Goal: Task Accomplishment & Management: Use online tool/utility

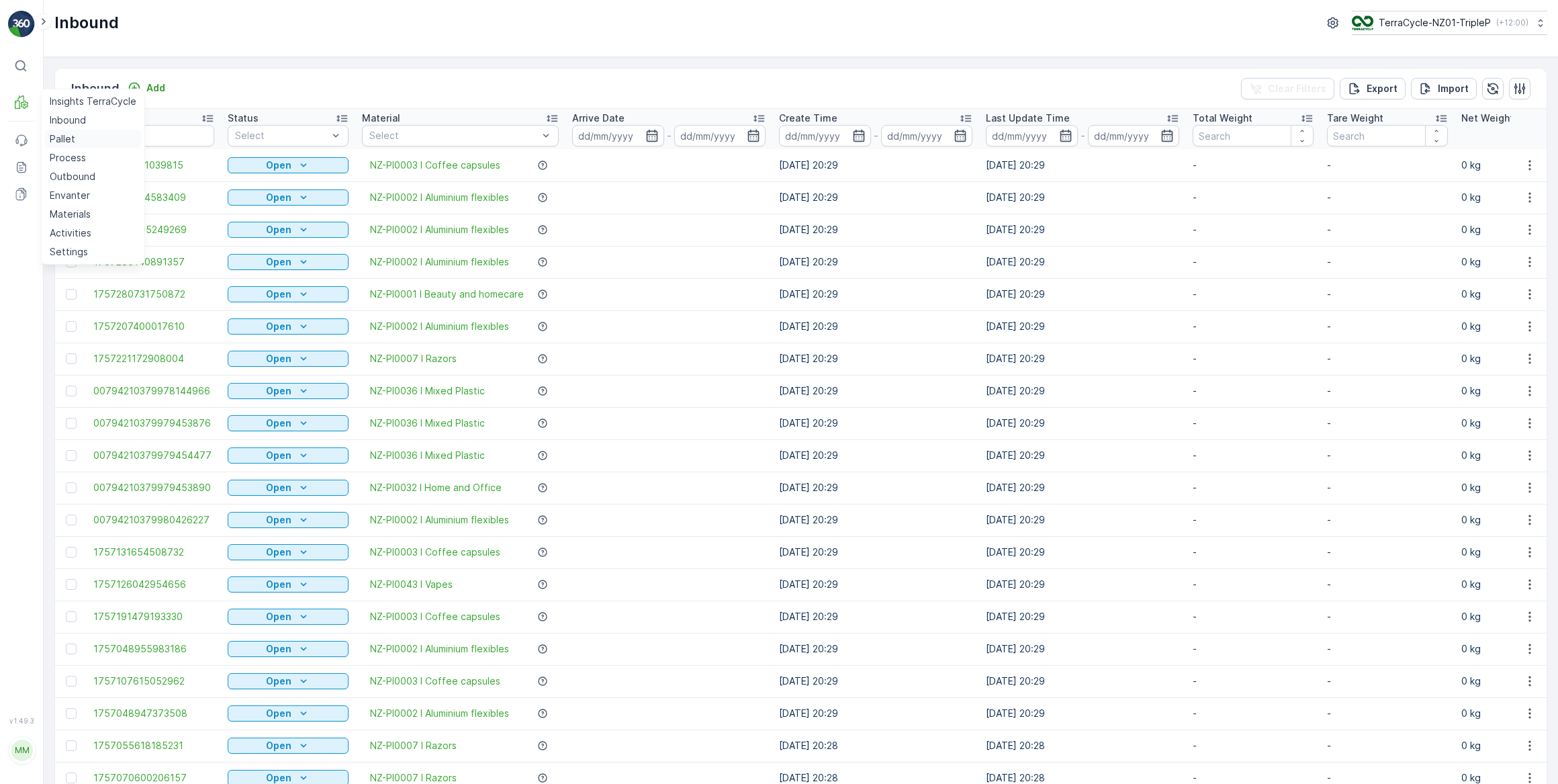
click at [72, 139] on p "Pallet" at bounding box center [62, 138] width 26 height 14
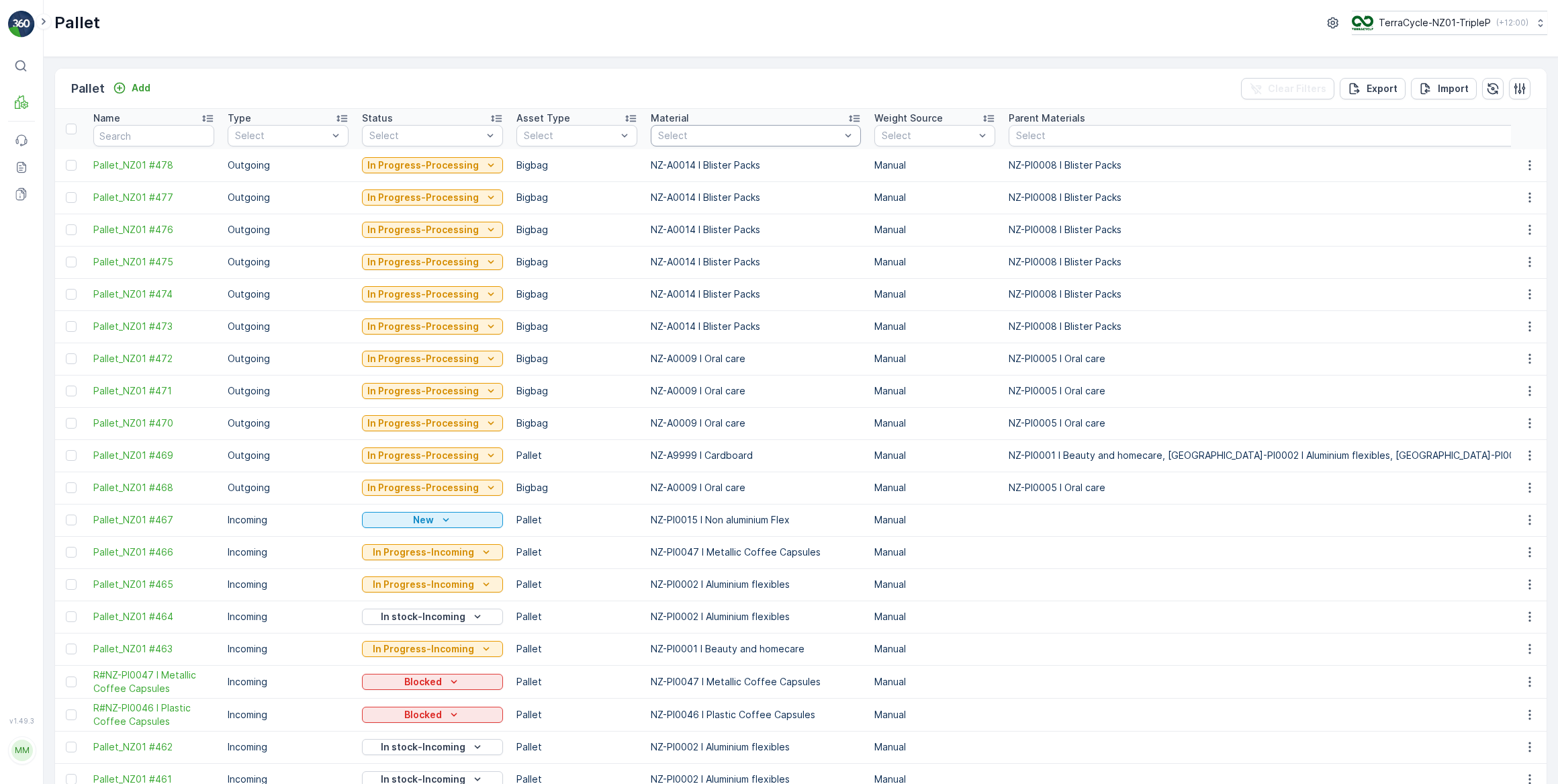
click at [702, 128] on div "Select" at bounding box center [755, 136] width 210 height 22
type input "eye"
click at [799, 164] on div "NZ-PI0029 I Eyewear" at bounding box center [755, 166] width 210 height 24
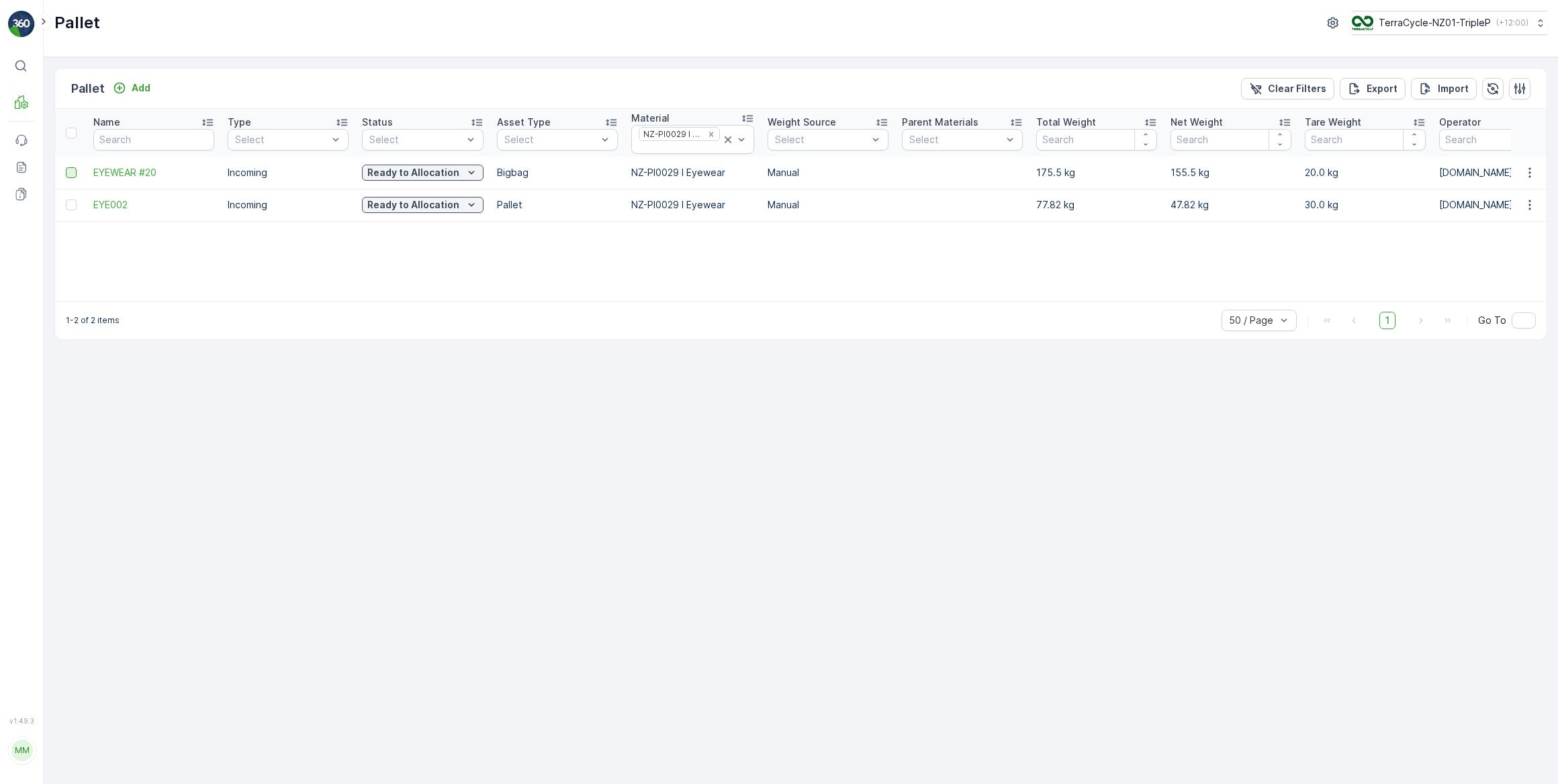
click at [68, 171] on div at bounding box center [71, 172] width 11 height 11
click at [66, 167] on input "checkbox" at bounding box center [66, 167] width 0 height 0
click at [1444, 100] on div "Print QR" at bounding box center [1445, 88] width 40 height 39
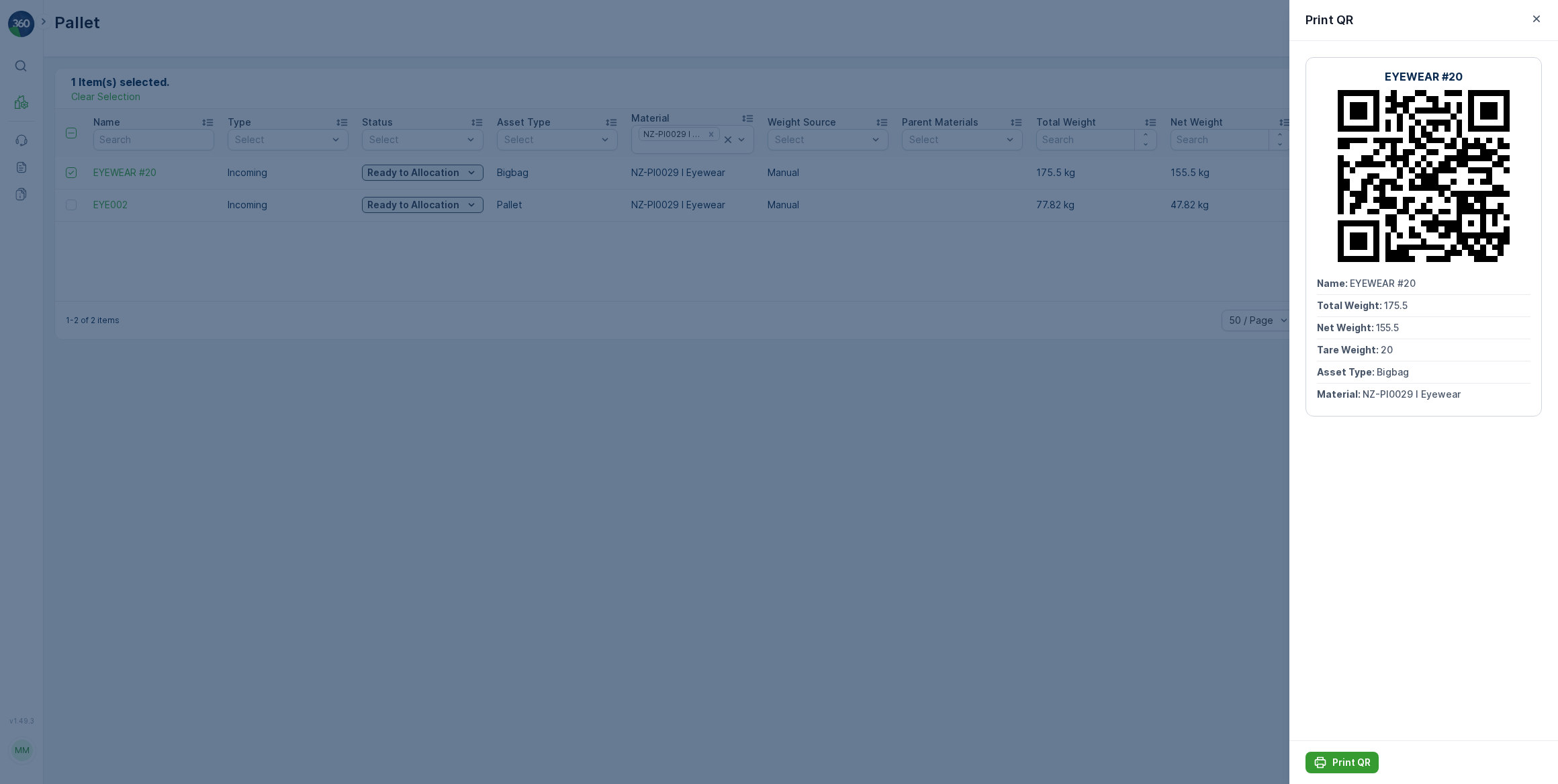
click at [1343, 762] on p "Print QR" at bounding box center [1351, 762] width 38 height 14
click at [530, 517] on div at bounding box center [779, 392] width 1558 height 784
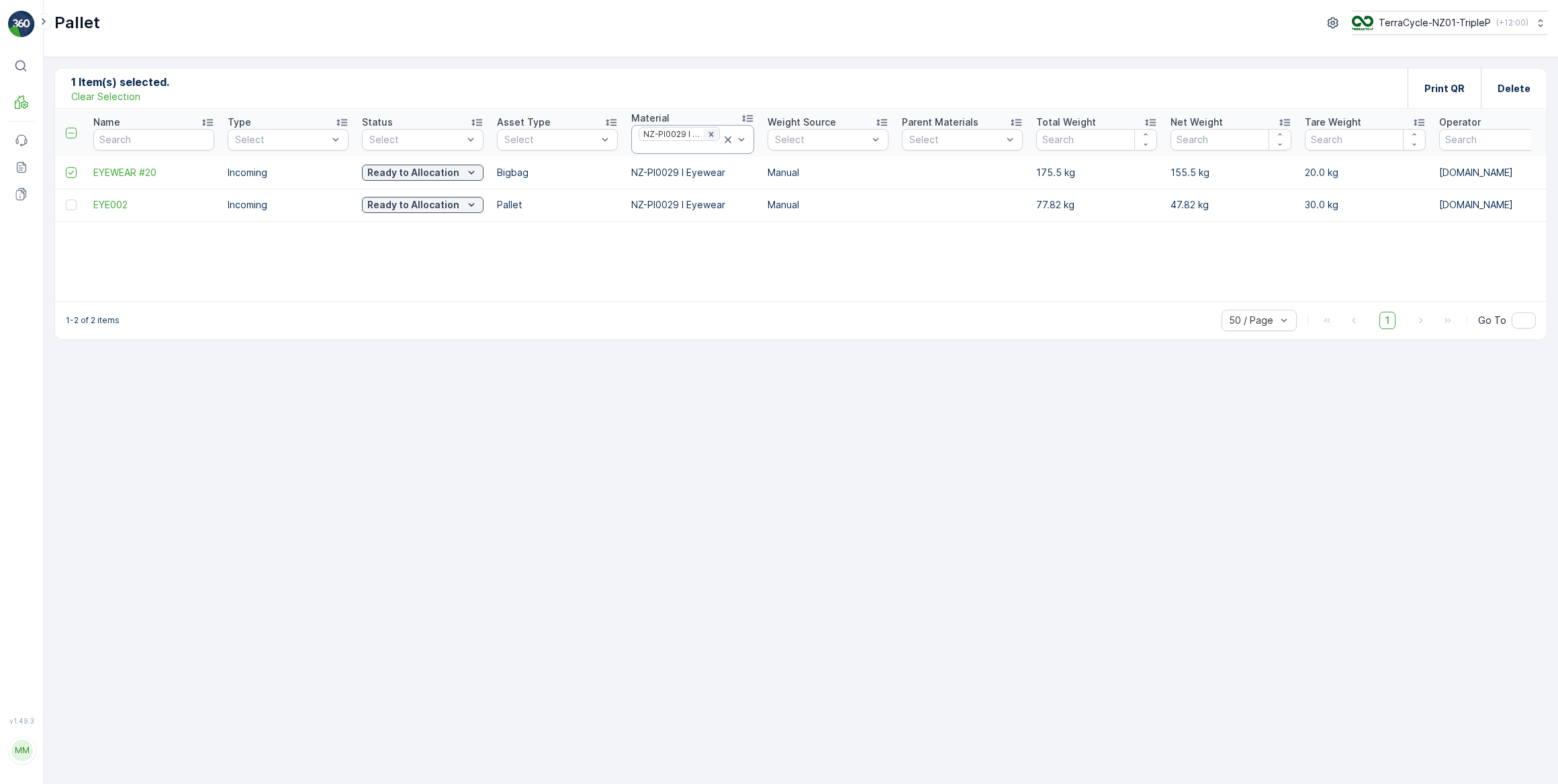
click at [710, 130] on icon "Remove NZ-PI0029 I Eyewear" at bounding box center [711, 134] width 9 height 9
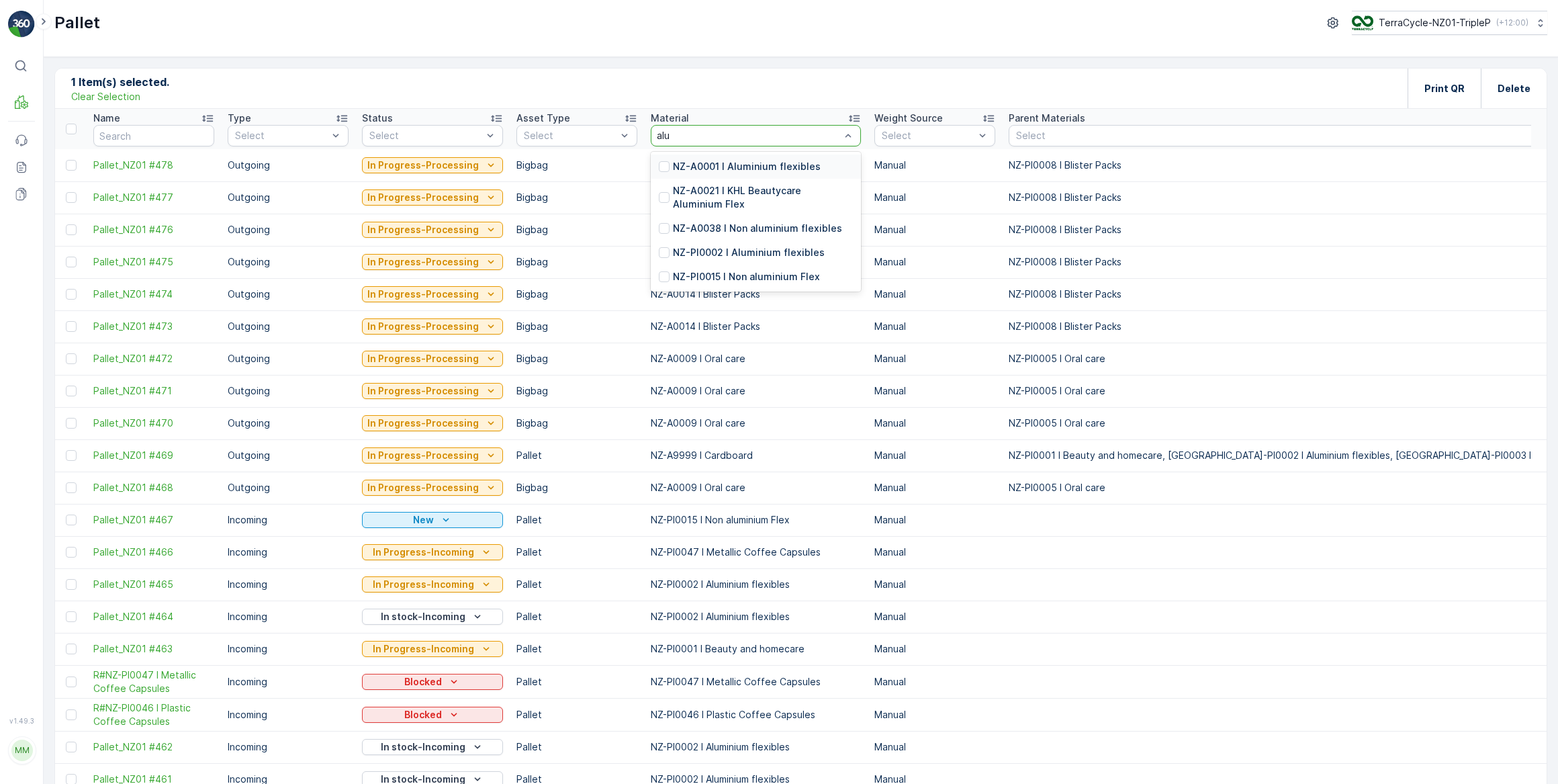
type input "alum"
click at [752, 251] on p "NZ-PI0002 I Aluminium flexibles" at bounding box center [749, 252] width 152 height 14
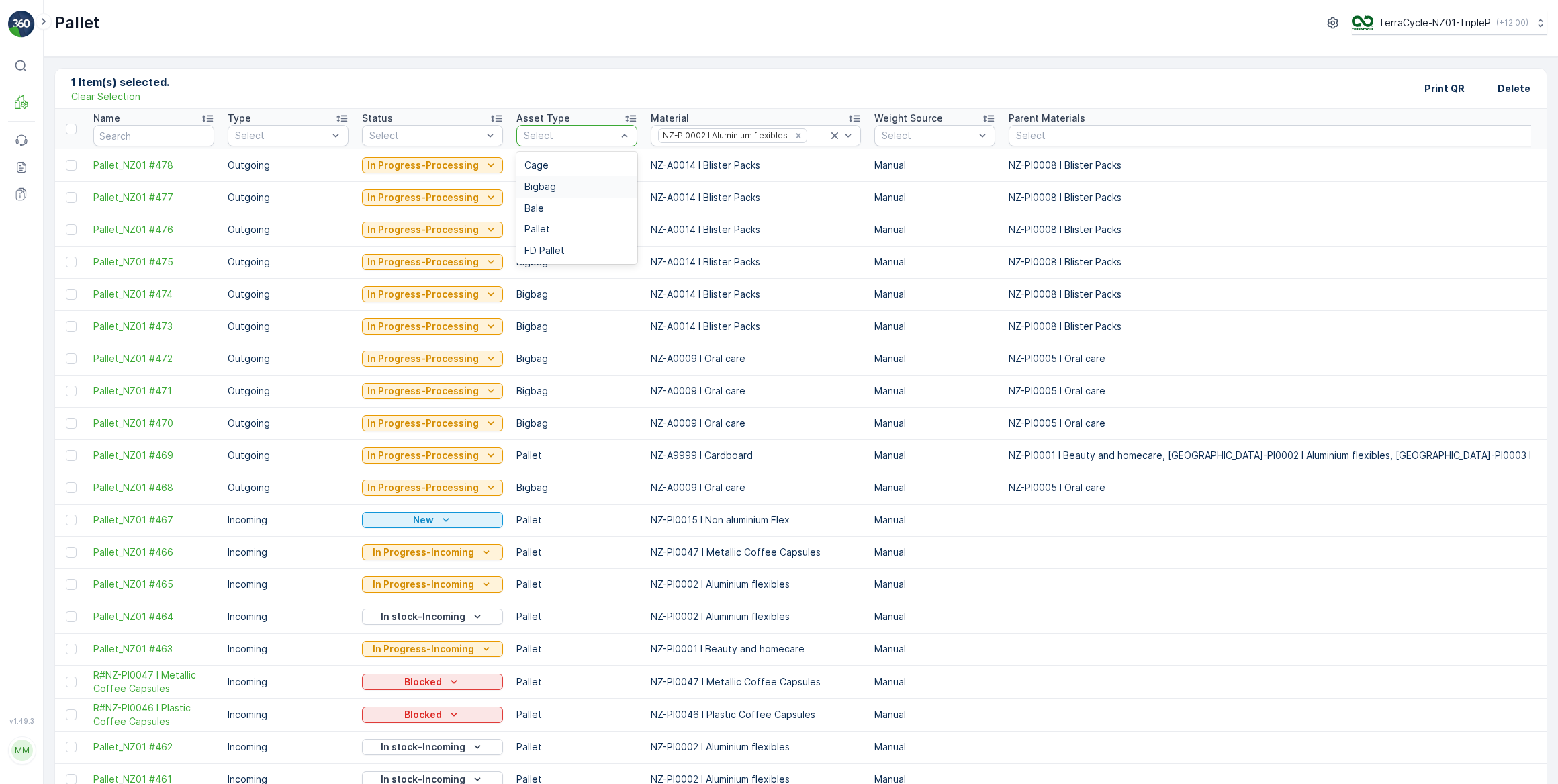
click at [555, 189] on div "Bigbag" at bounding box center [577, 186] width 105 height 11
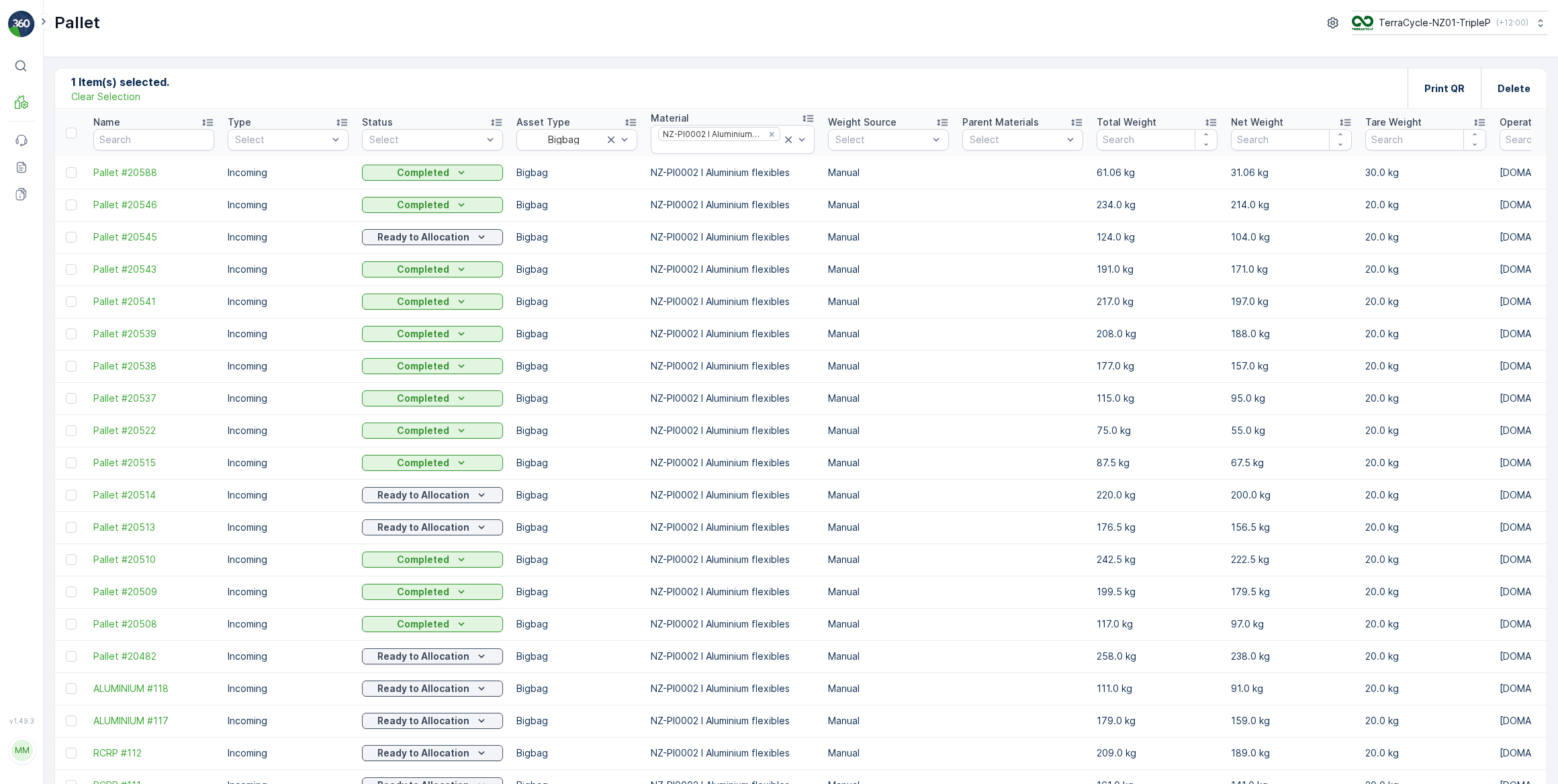
click at [1148, 116] on div "Total Weight" at bounding box center [1157, 122] width 121 height 14
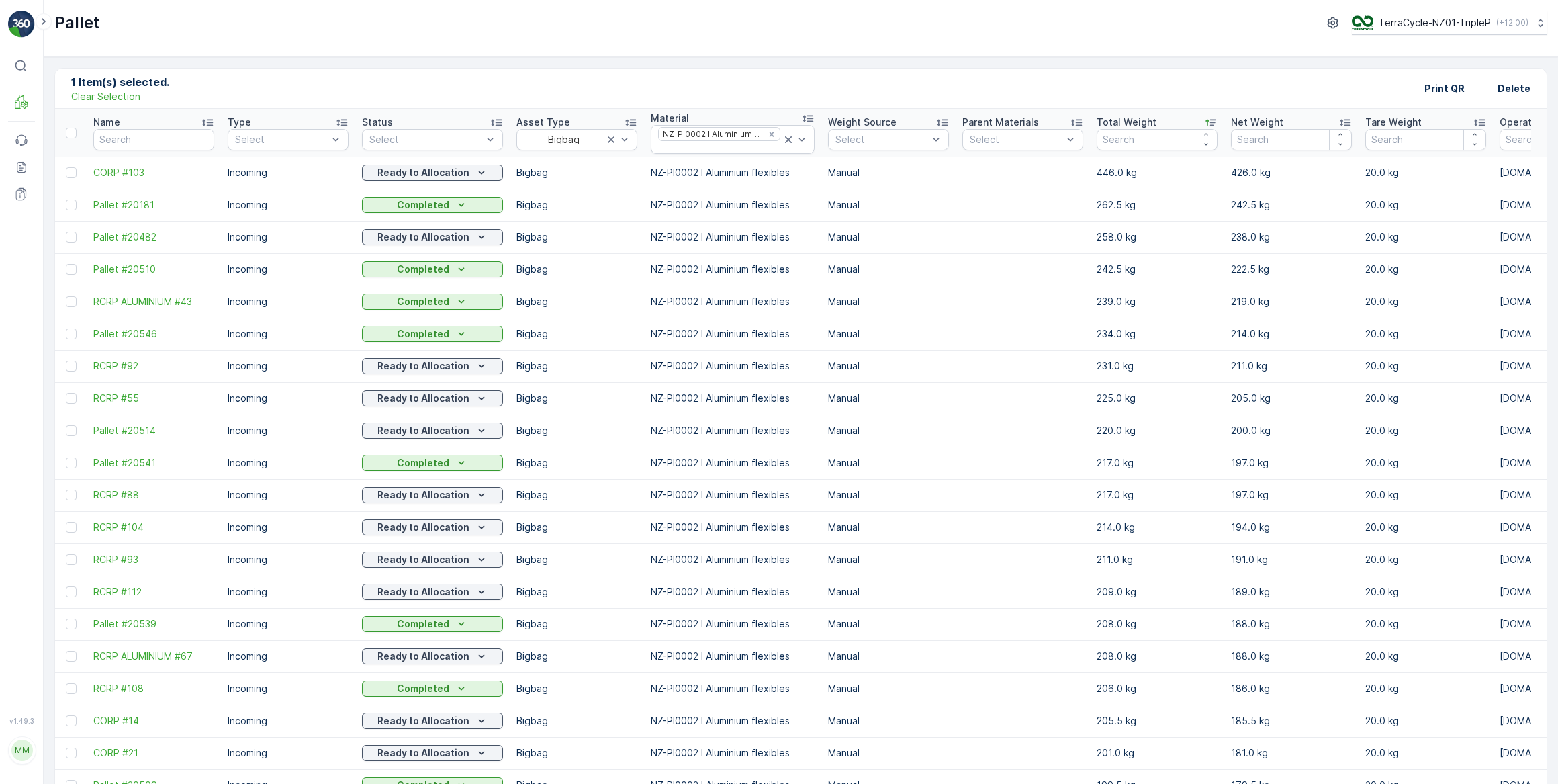
click at [1285, 121] on div "Net Weight" at bounding box center [1291, 122] width 121 height 14
click at [1285, 121] on div "Net Weight" at bounding box center [1291, 122] width 121 height 14
click at [73, 237] on div at bounding box center [71, 237] width 11 height 11
click at [66, 232] on input "checkbox" at bounding box center [66, 232] width 0 height 0
click at [71, 235] on icon at bounding box center [71, 237] width 9 height 9
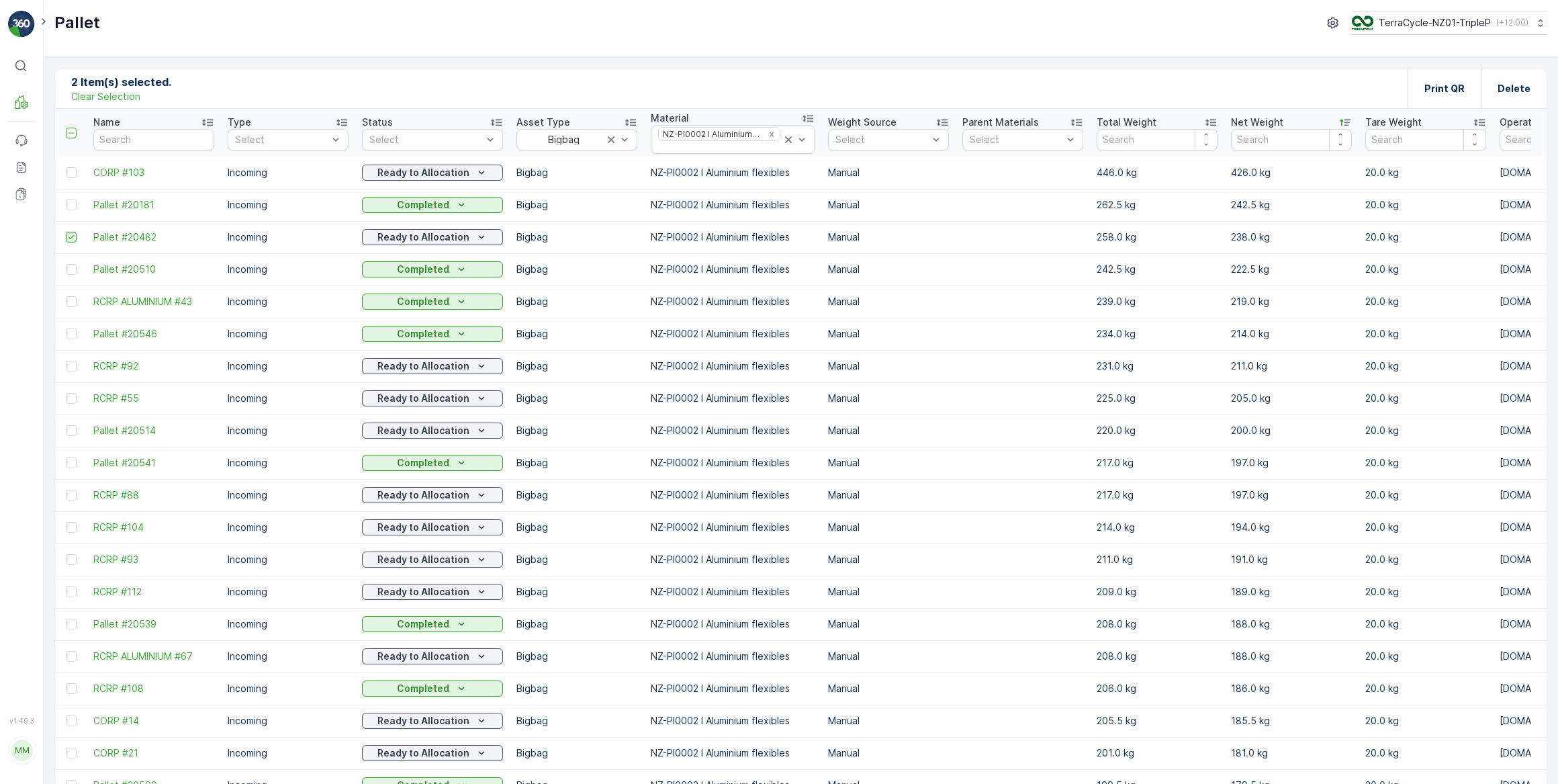
click at [66, 232] on input "checkbox" at bounding box center [66, 232] width 0 height 0
drag, startPoint x: 205, startPoint y: 241, endPoint x: 602, endPoint y: 95, distance: 423.0
click at [602, 95] on div "1 Item(s) selected. Clear Selection Print QR Delete" at bounding box center [801, 88] width 1491 height 40
click at [73, 167] on div at bounding box center [71, 172] width 11 height 11
click at [66, 167] on input "checkbox" at bounding box center [66, 167] width 0 height 0
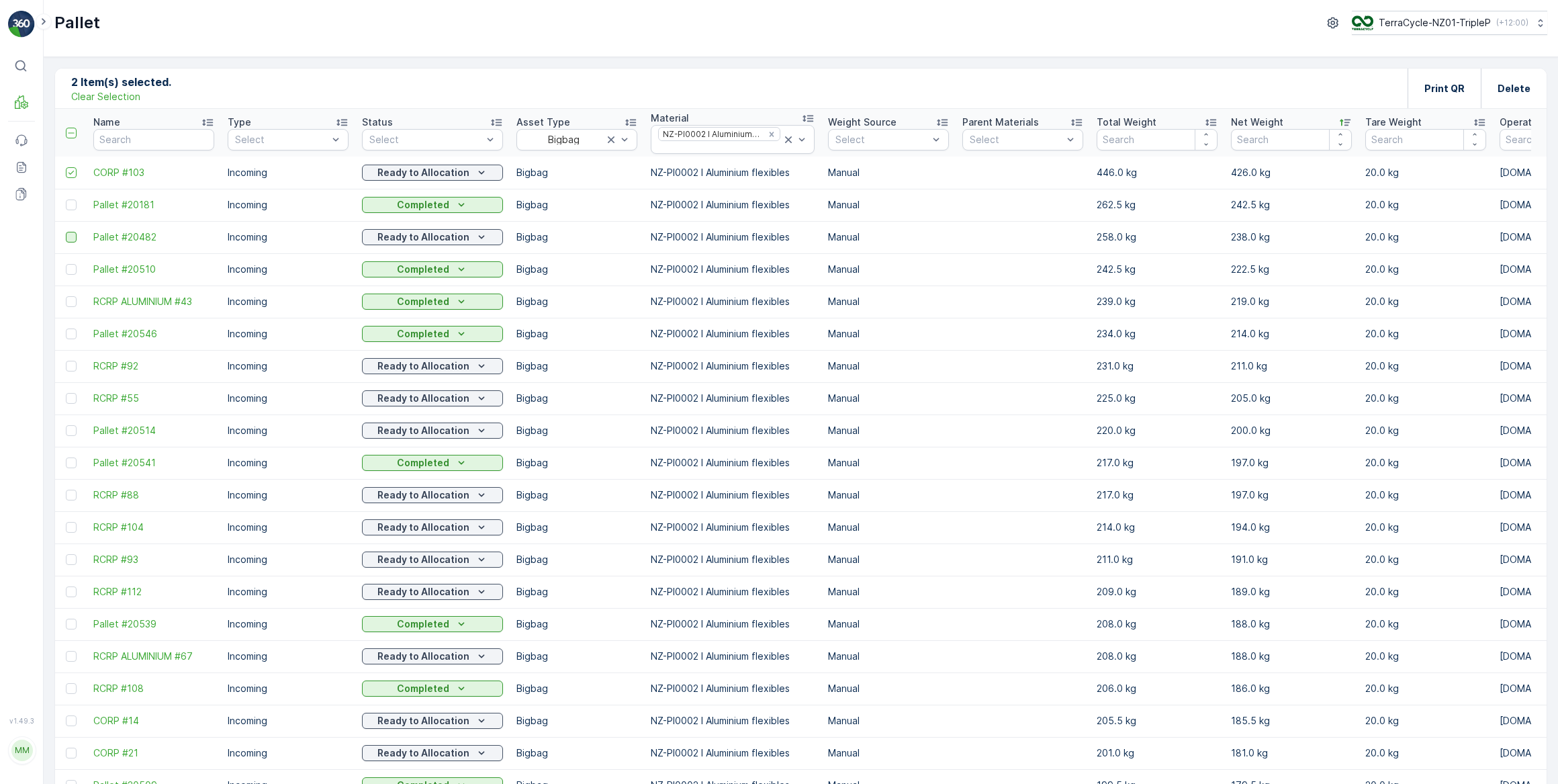
click at [75, 240] on div at bounding box center [71, 237] width 11 height 11
click at [66, 232] on input "checkbox" at bounding box center [66, 232] width 0 height 0
drag, startPoint x: 69, startPoint y: 366, endPoint x: 73, endPoint y: 402, distance: 36.2
click at [69, 367] on div at bounding box center [71, 366] width 11 height 11
click at [66, 361] on input "checkbox" at bounding box center [66, 361] width 0 height 0
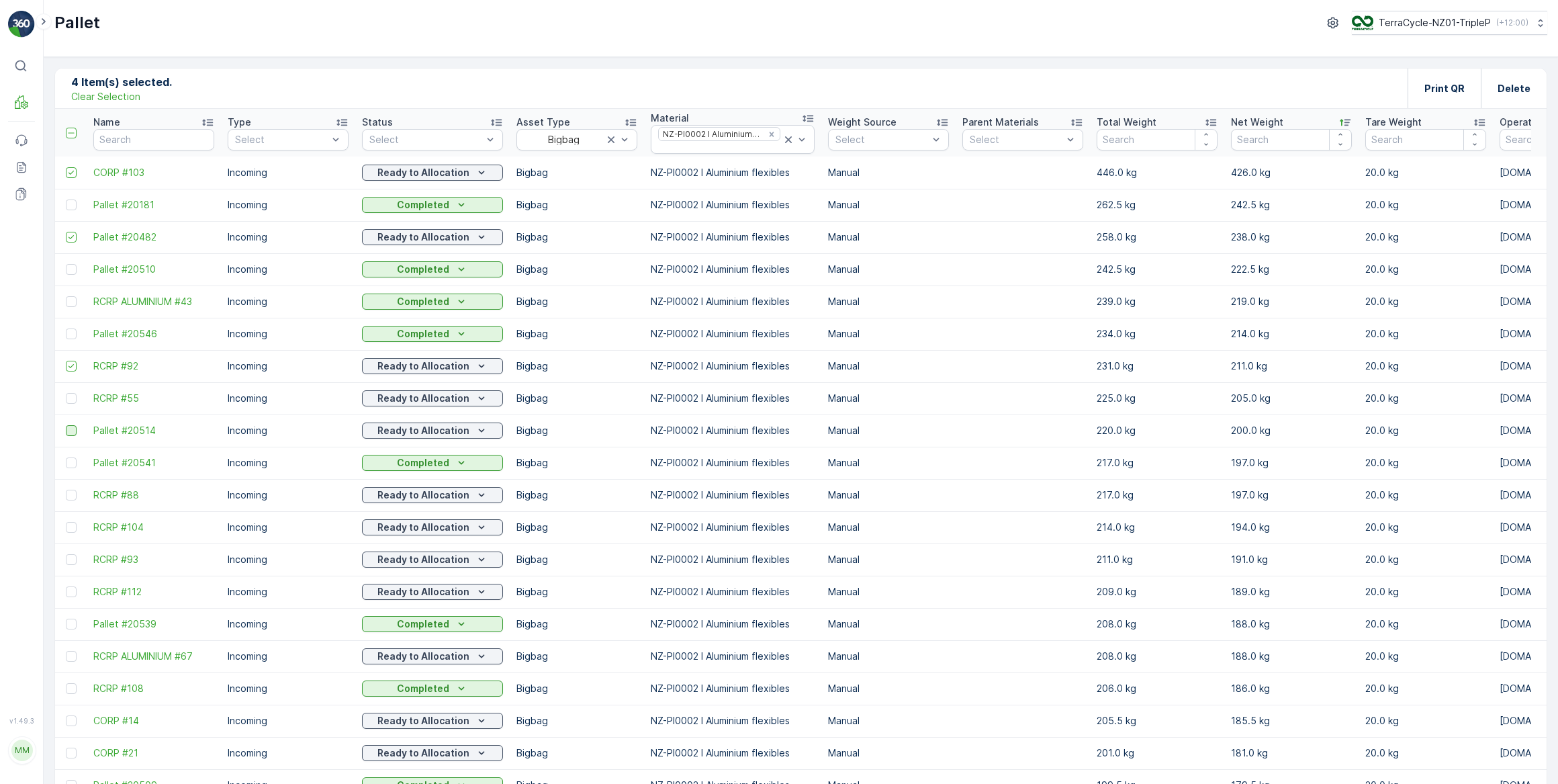
drag, startPoint x: 73, startPoint y: 402, endPoint x: 72, endPoint y: 431, distance: 29.0
click at [72, 402] on div at bounding box center [71, 398] width 11 height 11
click at [66, 393] on input "checkbox" at bounding box center [66, 393] width 0 height 0
click at [72, 431] on div at bounding box center [71, 430] width 11 height 11
click at [66, 425] on input "checkbox" at bounding box center [66, 425] width 0 height 0
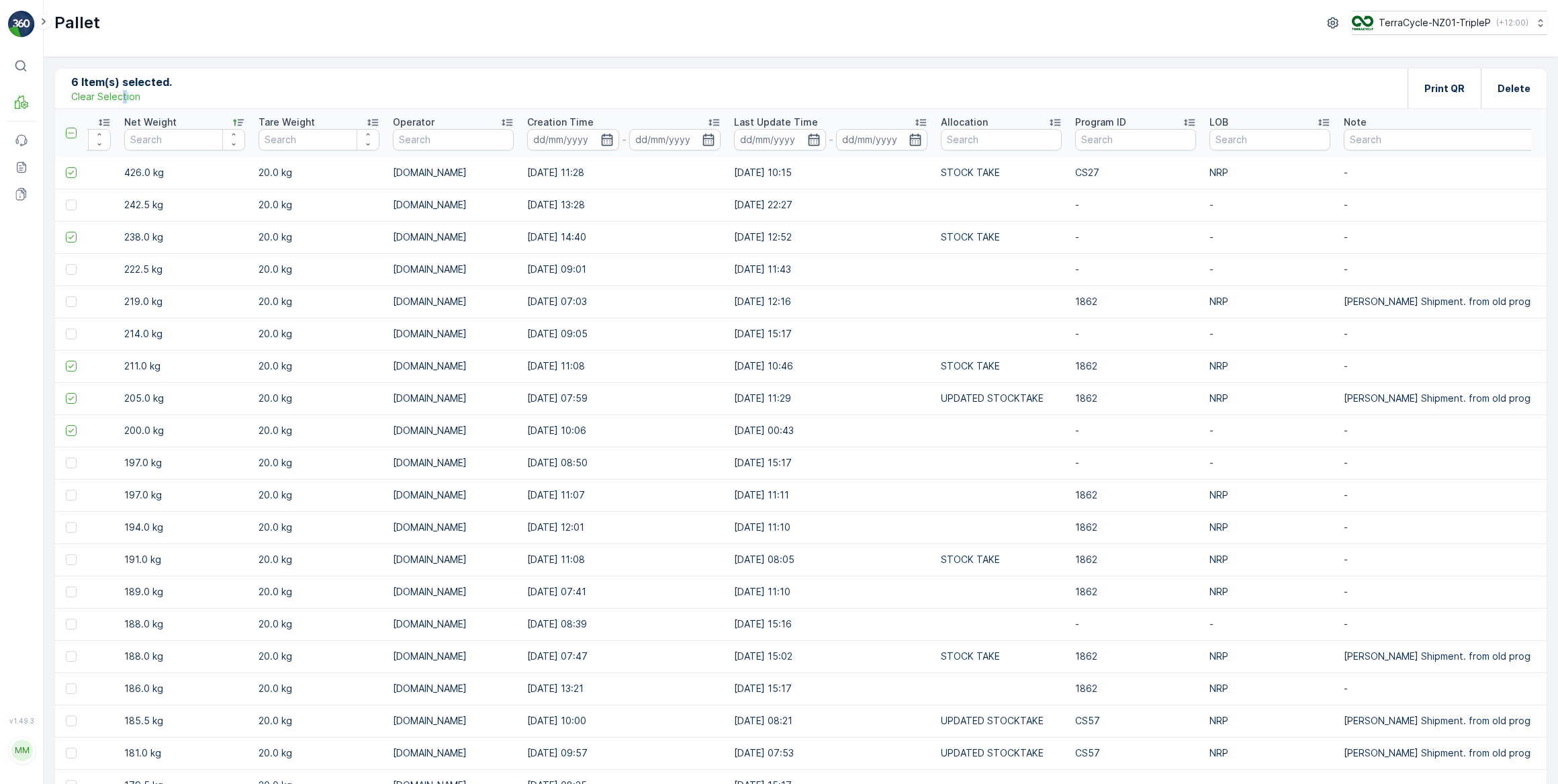
click at [123, 98] on p "Clear Selection" at bounding box center [105, 96] width 69 height 14
click at [1302, 88] on p "Clear Filters" at bounding box center [1297, 88] width 58 height 14
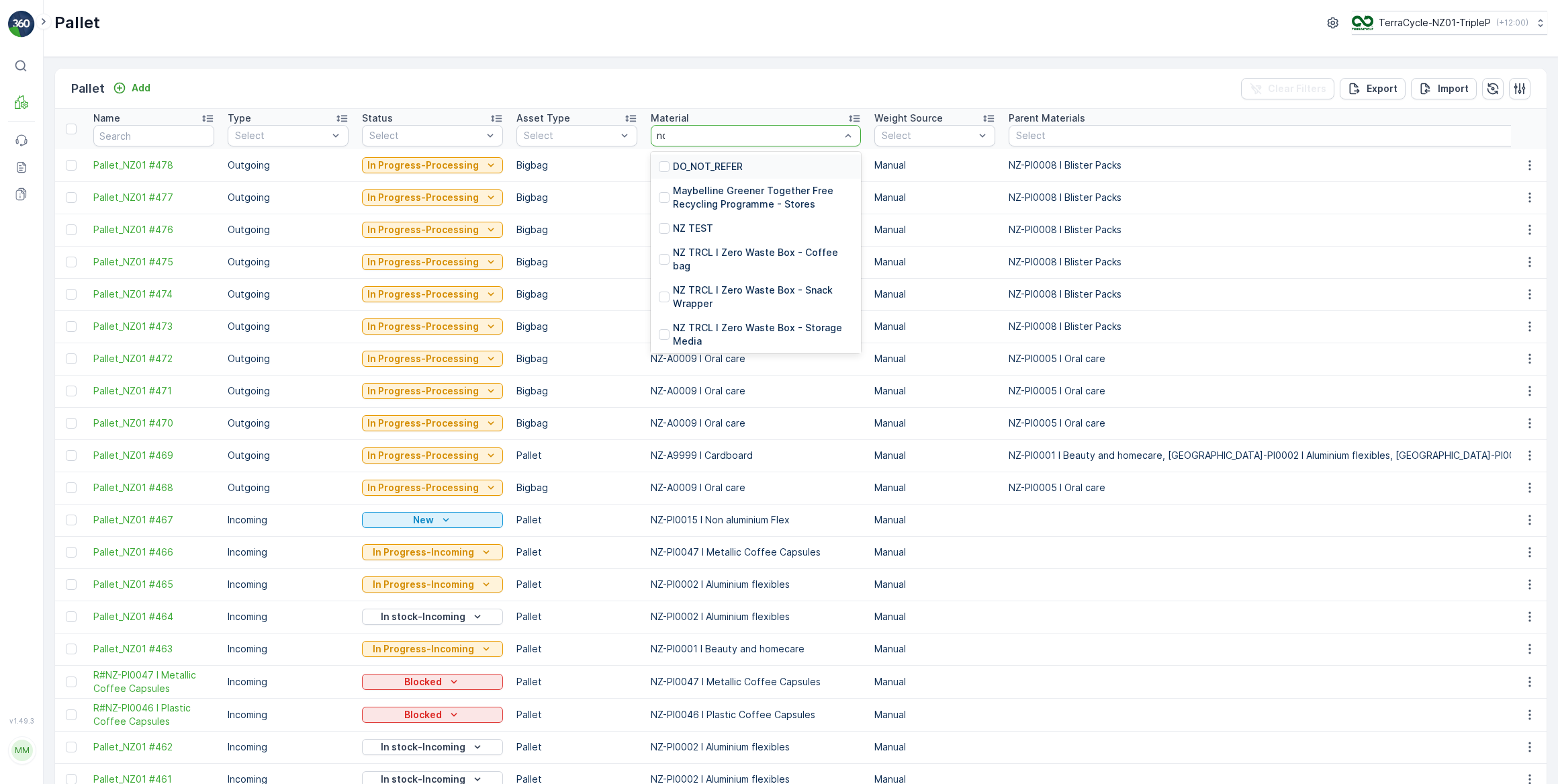
type input "non"
click at [763, 258] on p "NZ-PI0015 I Non aluminium Flex" at bounding box center [746, 252] width 147 height 14
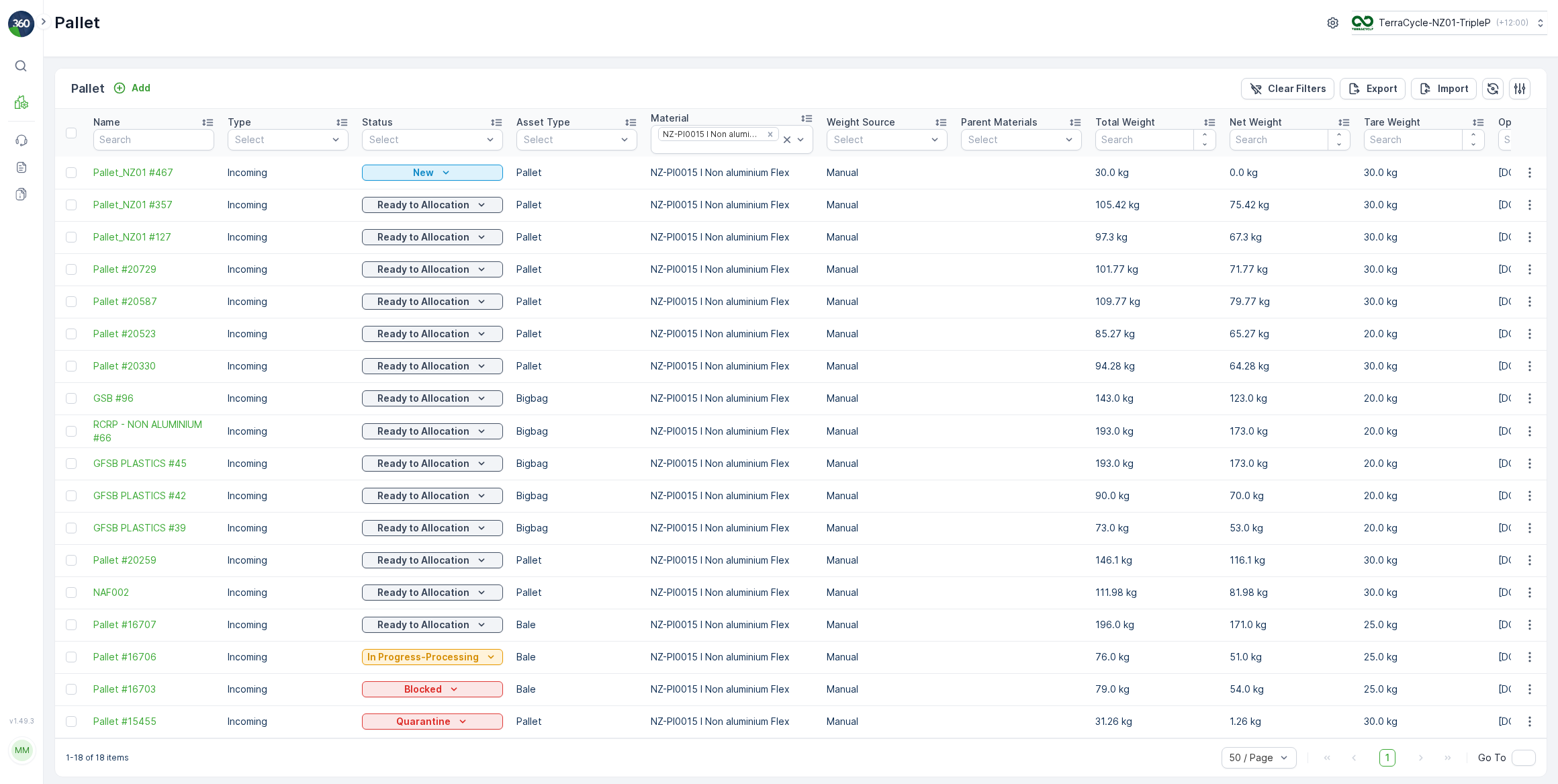
click at [1156, 118] on div "Total Weight" at bounding box center [1156, 122] width 121 height 14
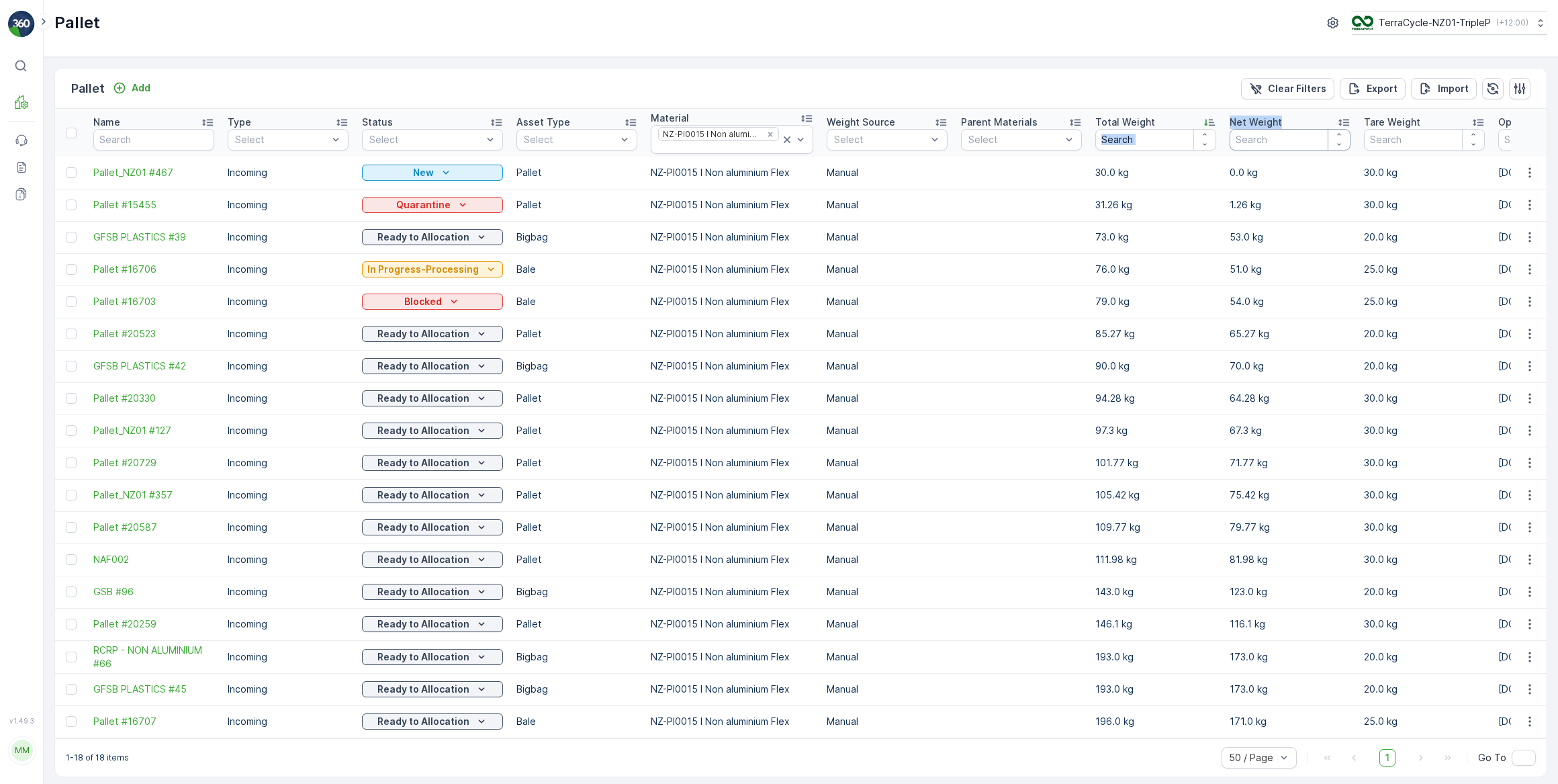
drag, startPoint x: 1156, startPoint y: 118, endPoint x: 1298, endPoint y: 132, distance: 142.7
click at [1298, 132] on tr "Name Type Select Status Select Asset Type Select Material NZ-PI0015 I Non alumi…" at bounding box center [1542, 133] width 2975 height 47
click at [1224, 104] on div "Pallet Add Clear Filters Export Import" at bounding box center [801, 88] width 1491 height 40
click at [1270, 118] on p "Net Weight" at bounding box center [1255, 122] width 52 height 14
